Goal: Information Seeking & Learning: Learn about a topic

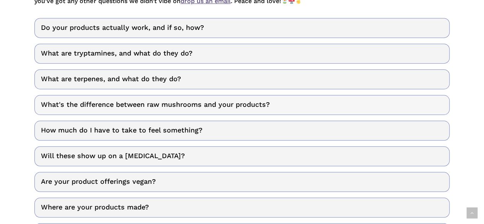
click at [251, 105] on link "What's the difference between raw mushrooms and your products?" at bounding box center [242, 105] width 416 height 20
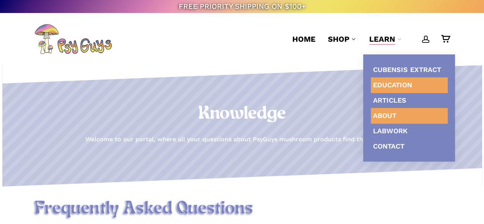
click at [385, 115] on span "About" at bounding box center [384, 115] width 23 height 8
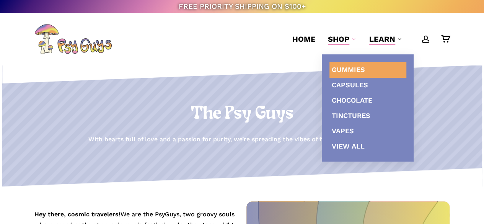
click at [345, 72] on span "Gummies" at bounding box center [348, 69] width 33 height 8
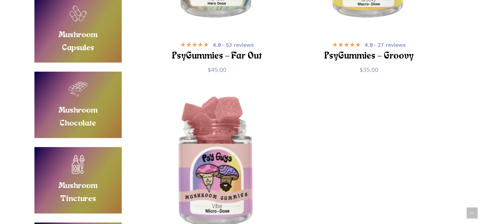
scroll to position [383, 0]
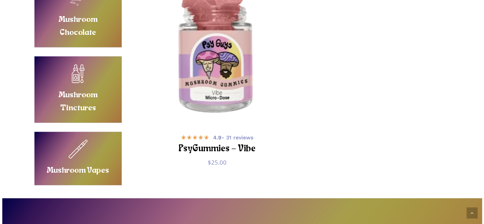
click at [233, 61] on img "PsyGummies - Vibe" at bounding box center [217, 50] width 152 height 152
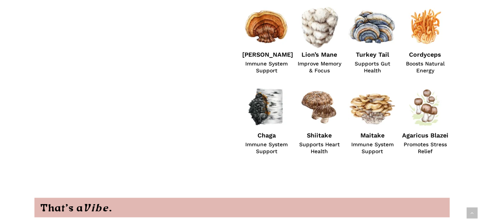
scroll to position [498, 0]
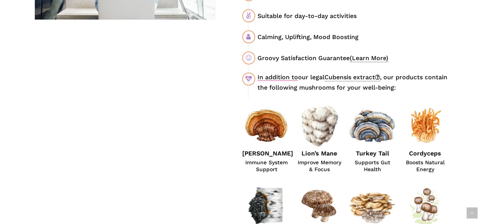
click at [355, 77] on link "Cubensis extract" at bounding box center [353, 78] width 56 height 8
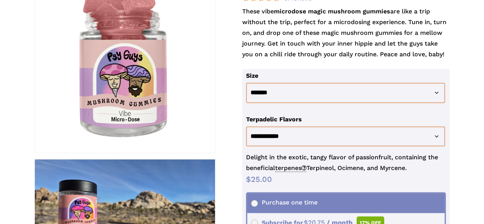
scroll to position [0, 0]
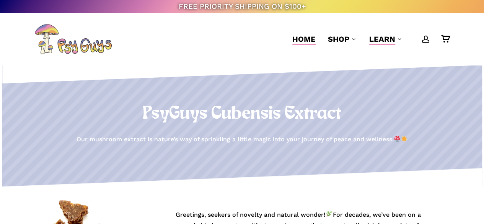
click at [303, 34] on link "Home" at bounding box center [304, 39] width 23 height 11
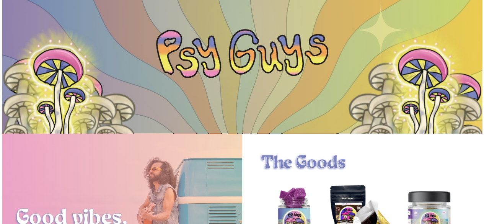
scroll to position [38, 0]
